Goal: Information Seeking & Learning: Learn about a topic

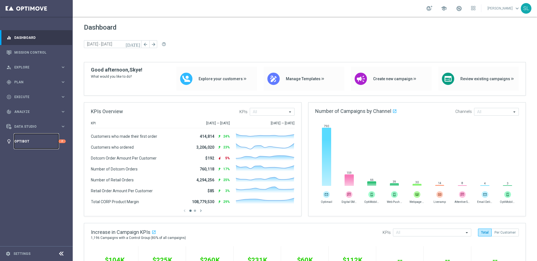
click at [29, 141] on link "Optibot" at bounding box center [36, 141] width 44 height 15
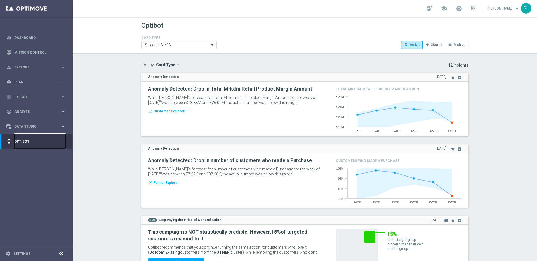
scroll to position [1, 0]
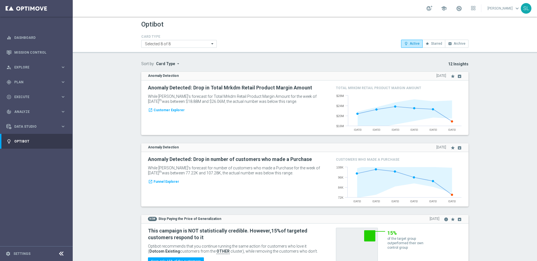
drag, startPoint x: 188, startPoint y: 113, endPoint x: 143, endPoint y: 79, distance: 56.8
click at [143, 79] on div "Anomaly Detection 15 Sep 2025 star archive" at bounding box center [304, 103] width 327 height 63
click at [240, 121] on div "Anomaly Detected: Drop in Total Mrkdm Retail Product Margin Amount While Optibo…" at bounding box center [305, 108] width 322 height 46
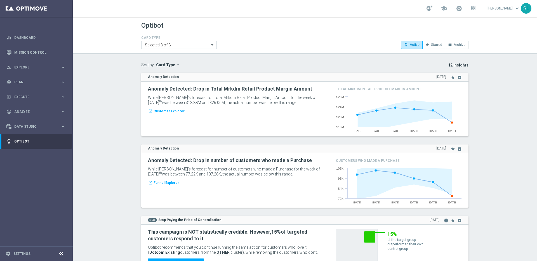
scroll to position [1, 0]
drag, startPoint x: 187, startPoint y: 110, endPoint x: 140, endPoint y: 75, distance: 58.6
click at [140, 75] on div "Anomaly Detection 15 Sep 2025 star archive" at bounding box center [305, 108] width 336 height 72
click at [208, 118] on div "Anomaly Detected: Drop in Total Mrkdm Retail Product Margin Amount While Optibo…" at bounding box center [305, 108] width 322 height 46
drag, startPoint x: 184, startPoint y: 107, endPoint x: 138, endPoint y: 71, distance: 58.7
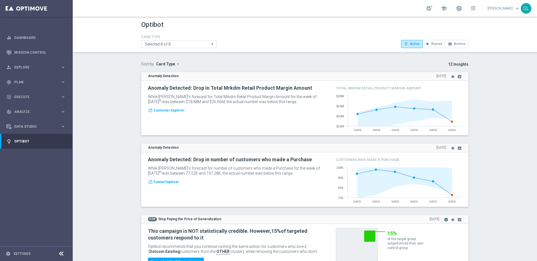
click at [192, 116] on div "Anomaly Detected: Drop in Total Mrkdm Retail Product Margin Amount While Optibo…" at bounding box center [305, 108] width 322 height 46
drag, startPoint x: 159, startPoint y: 87, endPoint x: 170, endPoint y: 89, distance: 10.9
click at [146, 75] on div "Anomaly Detection 15 Sep 2025 star archive" at bounding box center [304, 103] width 327 height 63
click at [207, 112] on div "launch Customer Explorer" at bounding box center [238, 110] width 188 height 6
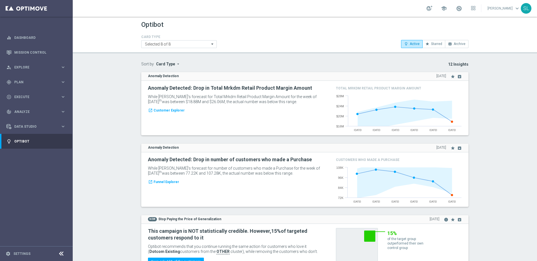
drag, startPoint x: 187, startPoint y: 109, endPoint x: 144, endPoint y: 79, distance: 52.2
click at [144, 79] on div "Anomaly Detection 15 Sep 2025 star archive" at bounding box center [304, 103] width 327 height 63
click at [222, 125] on div "Anomaly Detected: Drop in Total Mrkdm Retail Product Margin Amount While Optibo…" at bounding box center [305, 108] width 322 height 46
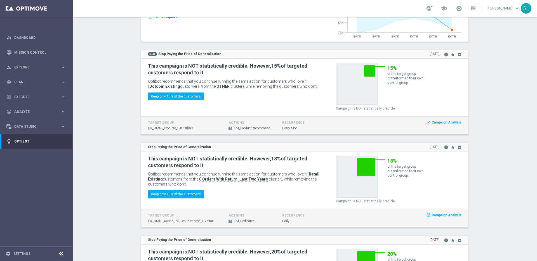
scroll to position [0, 0]
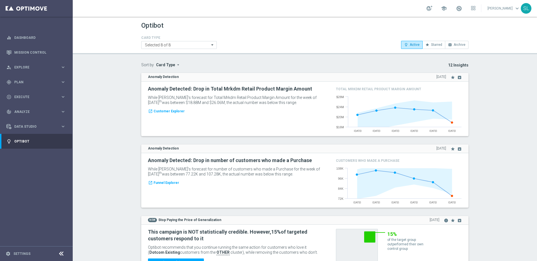
drag, startPoint x: 200, startPoint y: 110, endPoint x: 140, endPoint y: 75, distance: 69.0
click at [140, 75] on div "Anomaly Detection 15 Sep 2025 star archive" at bounding box center [305, 109] width 336 height 72
click at [147, 74] on div "Anomaly Detection 15 Sep 2025 star archive" at bounding box center [304, 77] width 327 height 9
drag, startPoint x: 135, startPoint y: 27, endPoint x: 134, endPoint y: 23, distance: 4.9
click at [135, 25] on header "Optibot CARD TYPE Selected 8 of 8 lightbulb_outline Active star Starred archive…" at bounding box center [305, 36] width 465 height 38
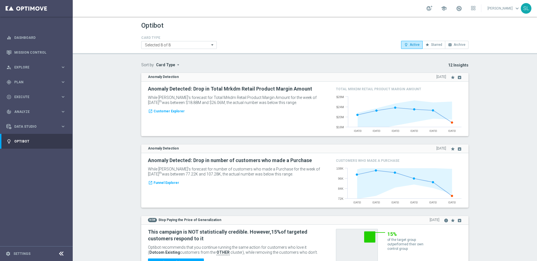
drag, startPoint x: 134, startPoint y: 23, endPoint x: 168, endPoint y: 33, distance: 34.9
click at [181, 42] on header "Optibot CARD TYPE Selected 8 of 8 lightbulb_outline Active star Starred archive…" at bounding box center [305, 36] width 465 height 38
drag, startPoint x: 164, startPoint y: 27, endPoint x: 136, endPoint y: 24, distance: 27.6
click at [136, 24] on header "Optibot CARD TYPE Selected 8 of 8 lightbulb_outline Active star Starred archive…" at bounding box center [305, 36] width 465 height 38
drag, startPoint x: 295, startPoint y: 102, endPoint x: 155, endPoint y: 90, distance: 140.1
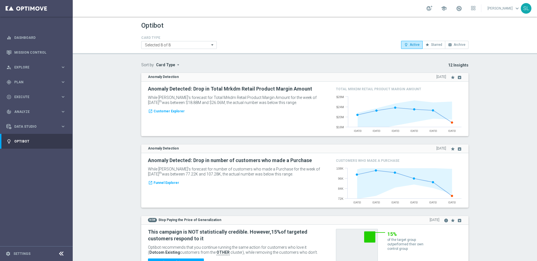
click at [155, 90] on div "Anomaly Detected: Drop in Total Mrkdm Retail Product Margin Amount While Optibo…" at bounding box center [238, 96] width 180 height 21
